Goal: Task Accomplishment & Management: Manage account settings

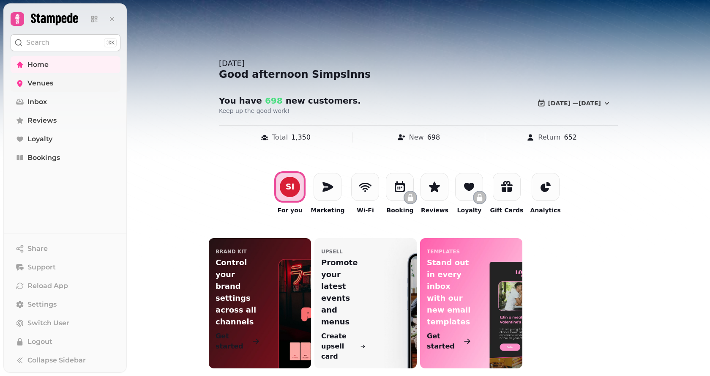
click at [28, 82] on span "Venues" at bounding box center [40, 83] width 26 height 10
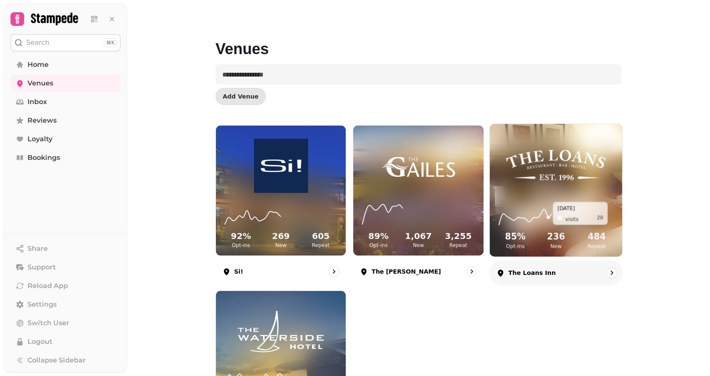
click at [547, 202] on icon at bounding box center [556, 213] width 119 height 27
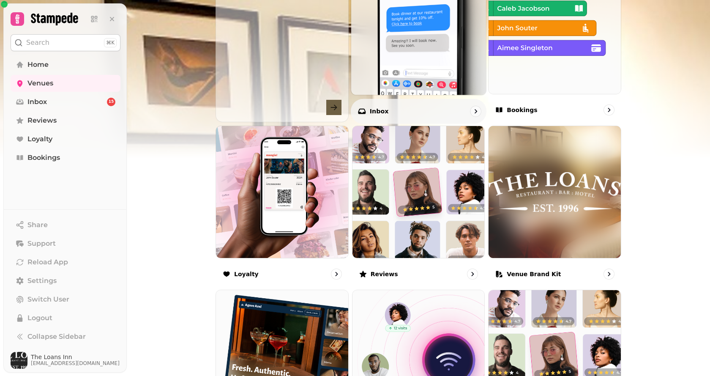
scroll to position [381, 0]
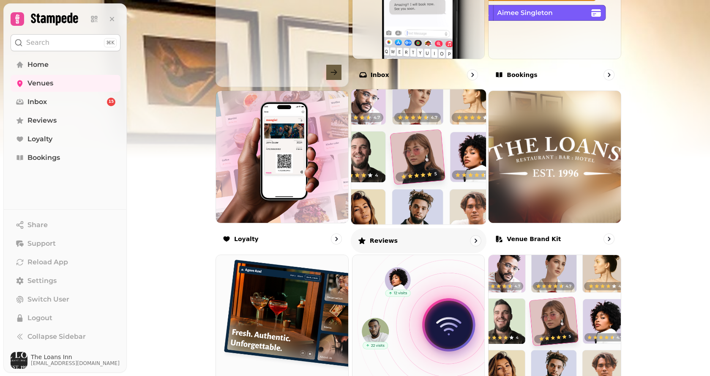
click at [401, 179] on img at bounding box center [419, 156] width 148 height 148
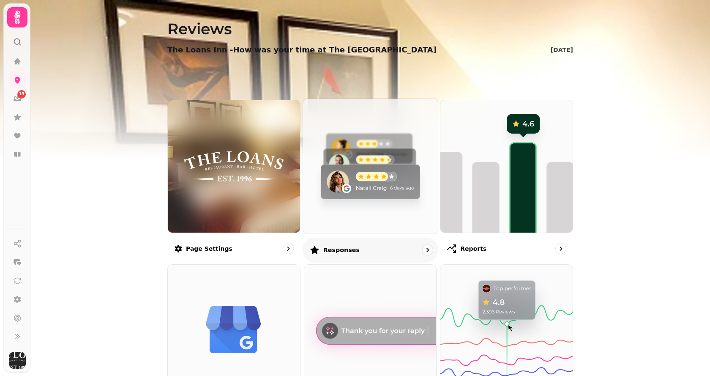
click at [365, 163] on img at bounding box center [370, 166] width 148 height 148
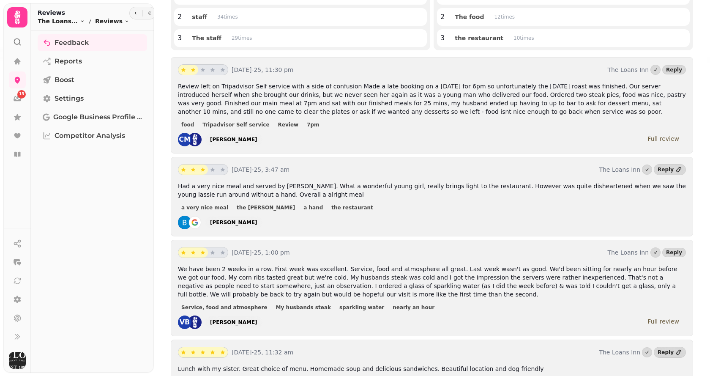
scroll to position [211, 0]
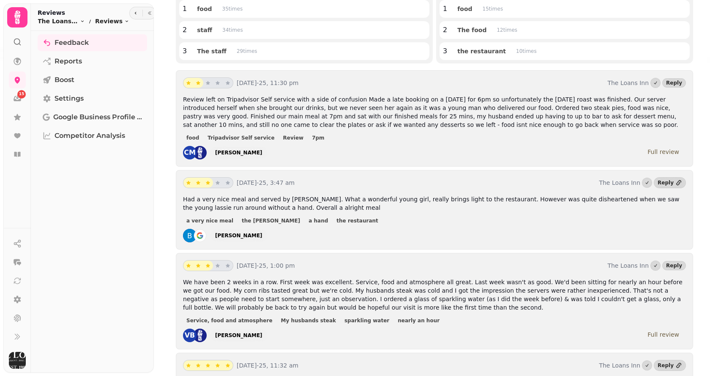
scroll to position [85, 0]
